Goal: Transaction & Acquisition: Subscribe to service/newsletter

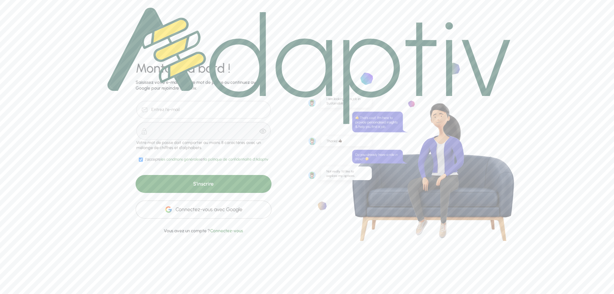
click at [215, 210] on font "Connectez-vous avec Google" at bounding box center [208, 209] width 67 height 6
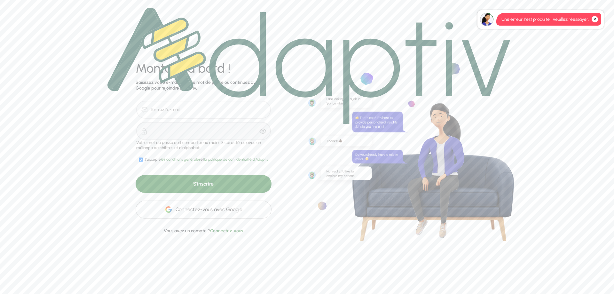
click at [200, 209] on font "Connectez-vous avec Google" at bounding box center [208, 209] width 67 height 6
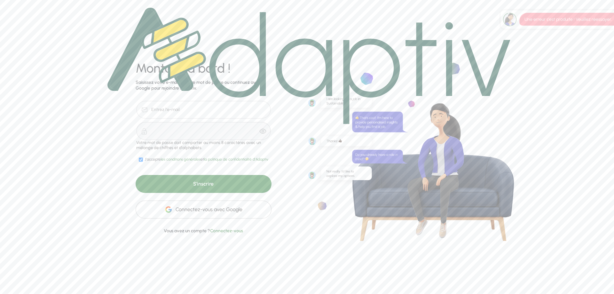
click at [164, 108] on img at bounding box center [308, 66] width 403 height 116
click at [217, 188] on div "S'inscrire" at bounding box center [204, 184] width 136 height 18
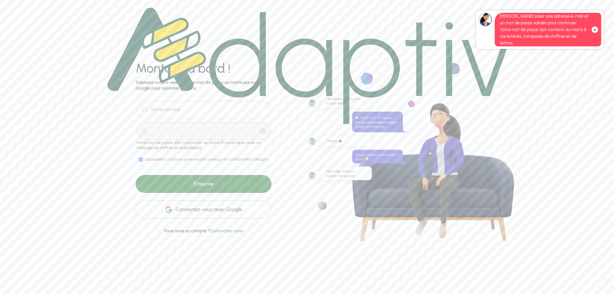
click at [171, 115] on img at bounding box center [308, 66] width 403 height 116
